Goal: Find specific page/section: Find specific page/section

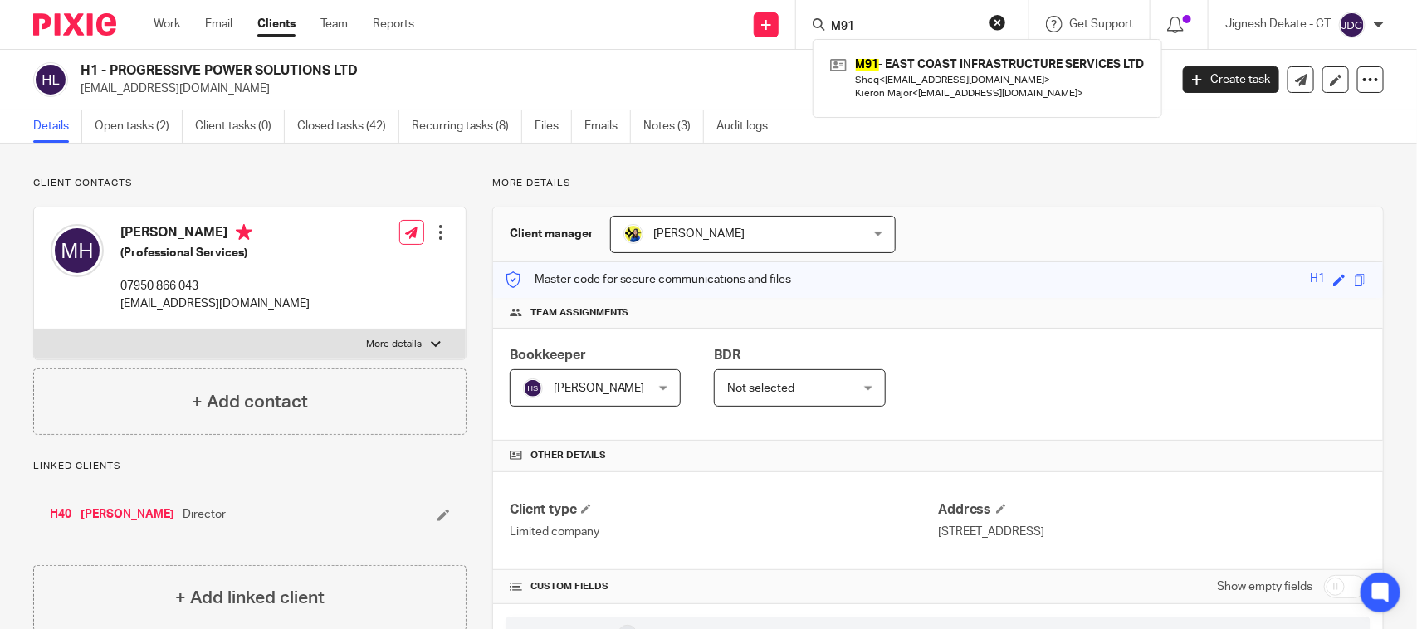
drag, startPoint x: 869, startPoint y: 23, endPoint x: 458, endPoint y: 23, distance: 410.2
click at [458, 23] on div "Send new email Create task Add client Request signature M91 M91 - EAST COAST IN…" at bounding box center [928, 24] width 978 height 49
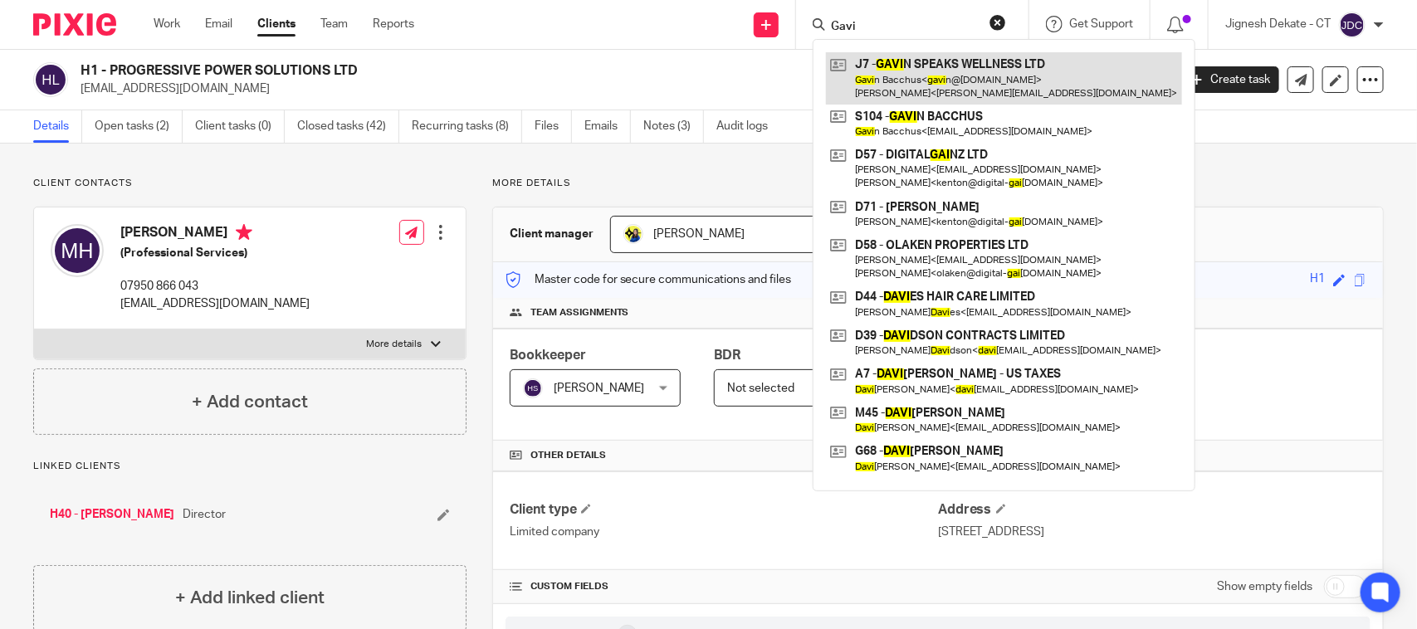
type input "Gavi"
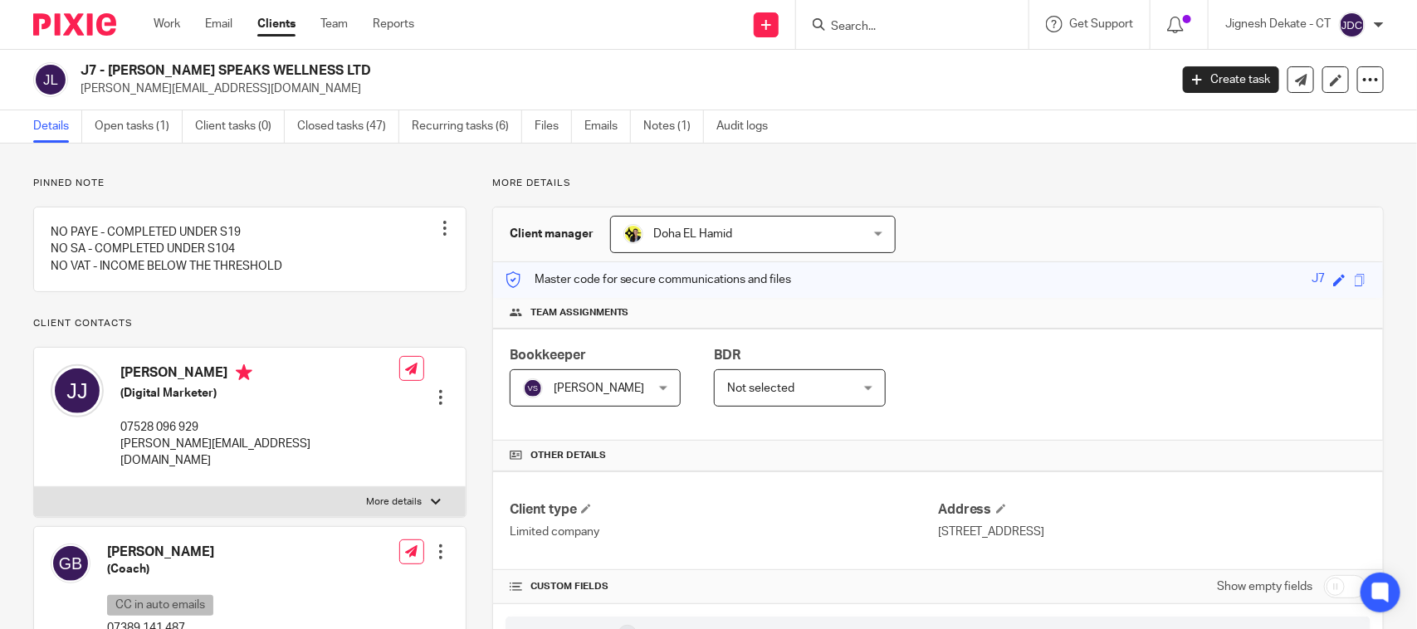
drag, startPoint x: 105, startPoint y: 69, endPoint x: 312, endPoint y: 71, distance: 207.6
click at [312, 71] on h2 "J7 - [PERSON_NAME] SPEAKS WELLNESS LTD" at bounding box center [512, 70] width 862 height 17
click at [316, 69] on h2 "J7 - [PERSON_NAME] SPEAKS WELLNESS LTD" at bounding box center [512, 70] width 862 height 17
click at [317, 69] on h2 "J7 - [PERSON_NAME] SPEAKS WELLNESS LTD" at bounding box center [512, 70] width 862 height 17
